Goal: Find contact information: Find contact information

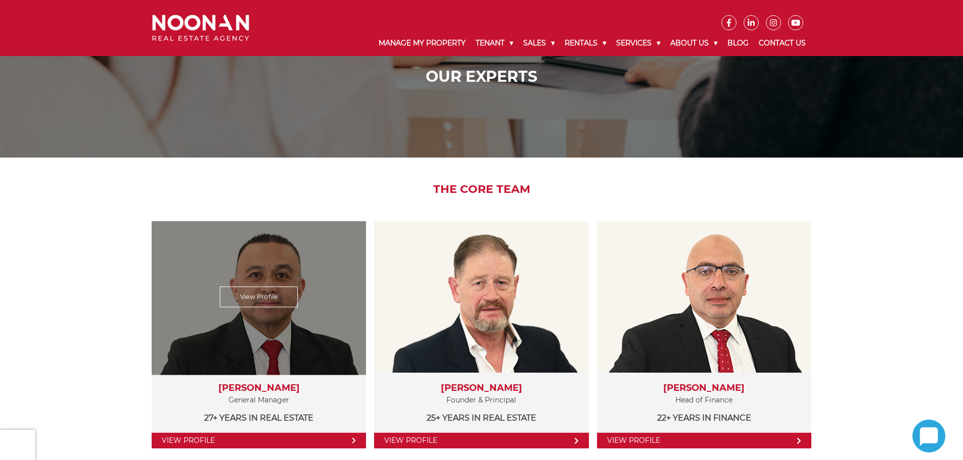
scroll to position [152, 0]
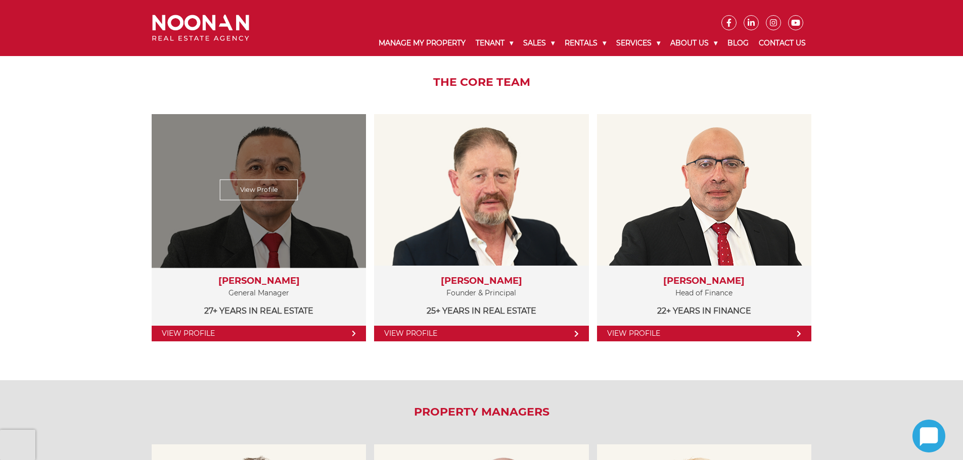
click at [219, 333] on link "View Profile" at bounding box center [259, 334] width 214 height 16
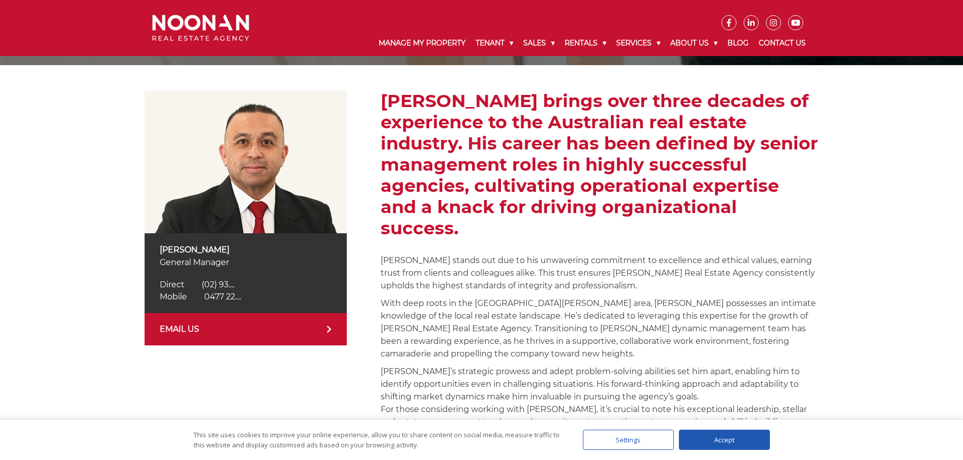
scroll to position [152, 0]
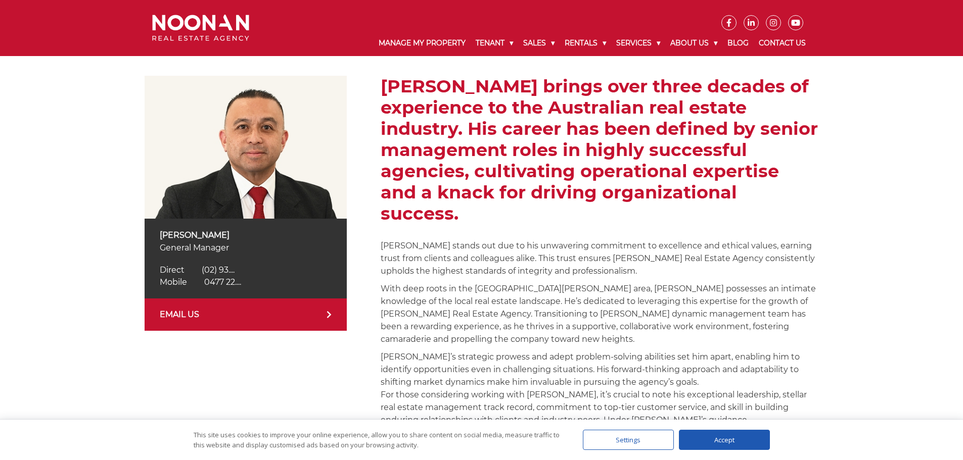
click at [215, 318] on link "EMAIL US" at bounding box center [246, 315] width 202 height 32
click at [726, 437] on div "Accept" at bounding box center [724, 440] width 91 height 20
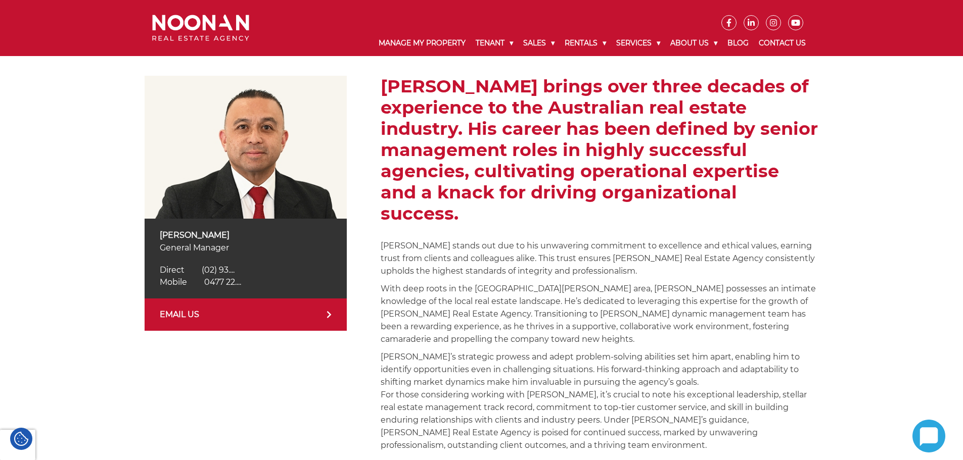
click at [321, 317] on link "EMAIL US" at bounding box center [246, 315] width 202 height 32
click at [194, 319] on link "EMAIL US" at bounding box center [246, 315] width 202 height 32
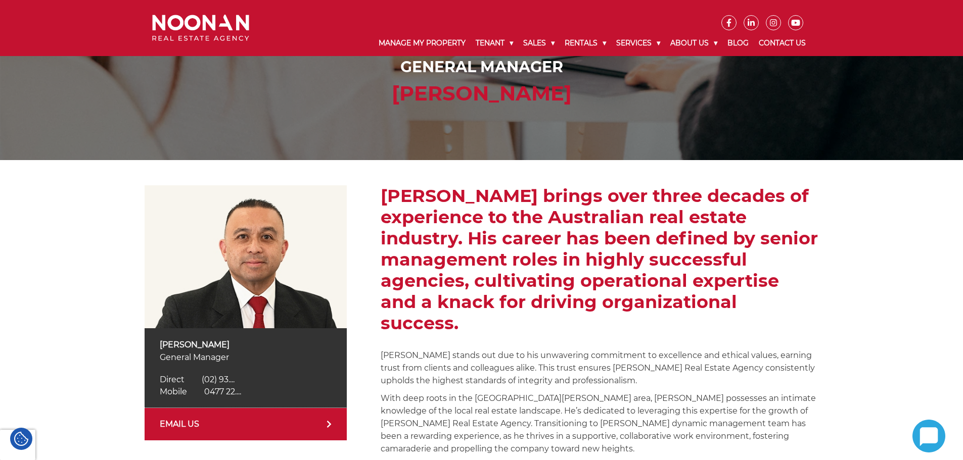
scroll to position [0, 0]
